Goal: Task Accomplishment & Management: Use online tool/utility

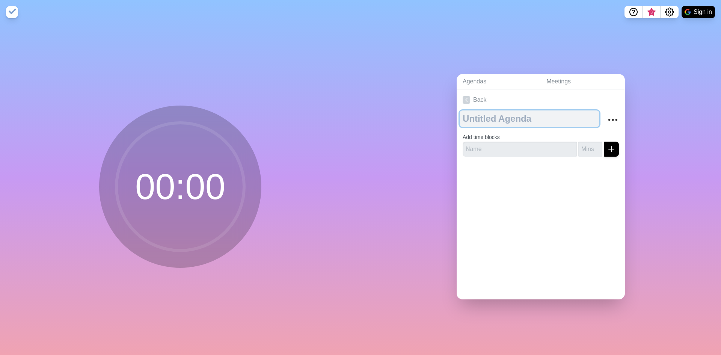
click at [576, 115] on textarea at bounding box center [530, 118] width 140 height 17
type textarea "meeting"
click at [584, 142] on input "number" at bounding box center [591, 149] width 24 height 15
type input "10"
click at [607, 145] on icon "submit" at bounding box center [611, 149] width 9 height 9
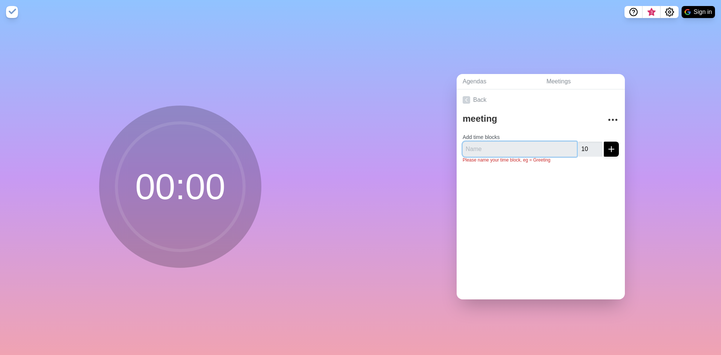
click at [480, 148] on input "text" at bounding box center [520, 149] width 114 height 15
type input "15"
click at [607, 145] on icon "submit" at bounding box center [611, 149] width 9 height 9
